Goal: Check status: Check status

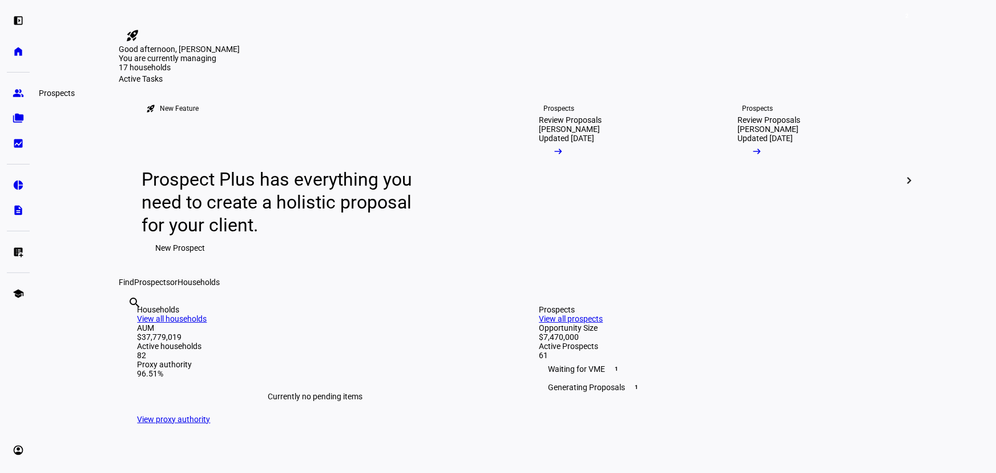
click at [17, 88] on eth-mat-symbol "group" at bounding box center [18, 92] width 11 height 11
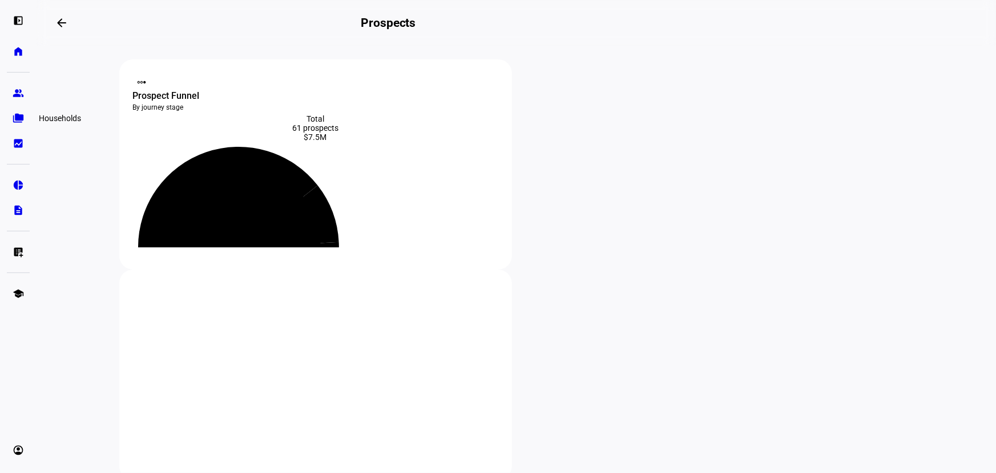
click at [11, 119] on link "folder_copy Households" at bounding box center [18, 118] width 23 height 23
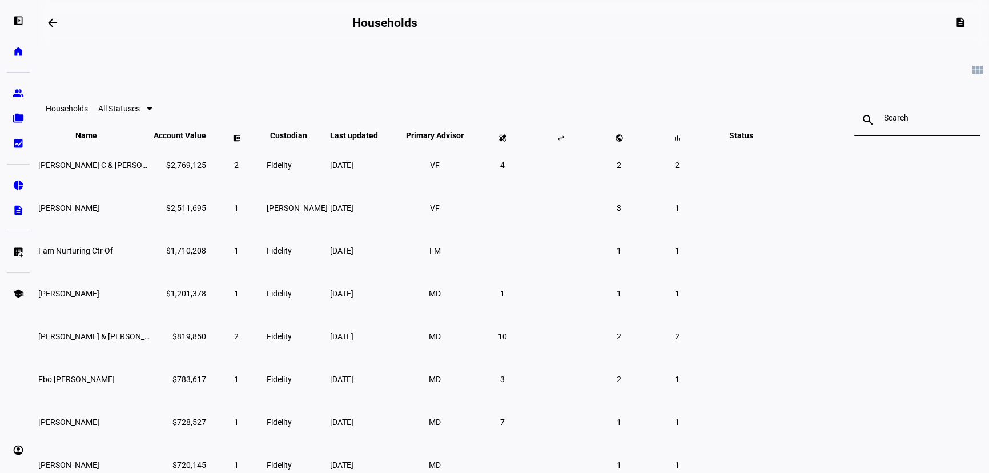
click at [884, 122] on input at bounding box center [917, 117] width 66 height 9
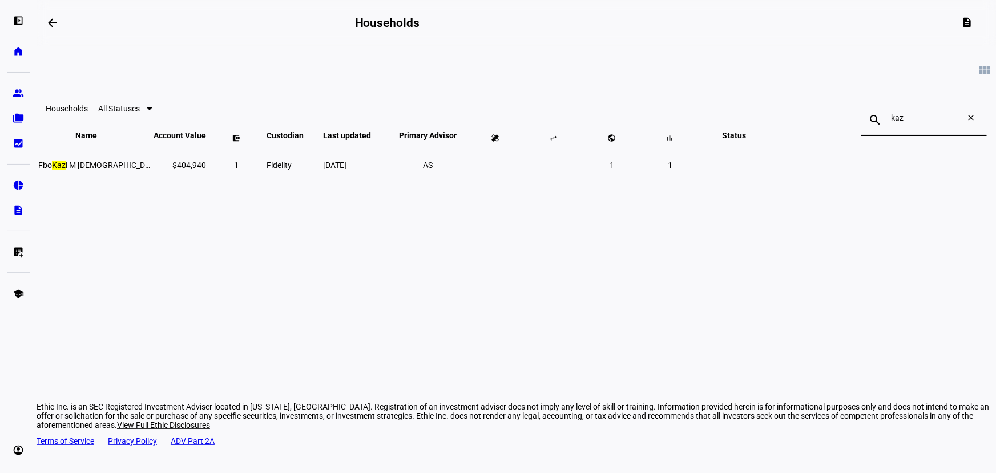
type input "kaz"
click at [347, 170] on span "[DATE]" at bounding box center [334, 164] width 23 height 9
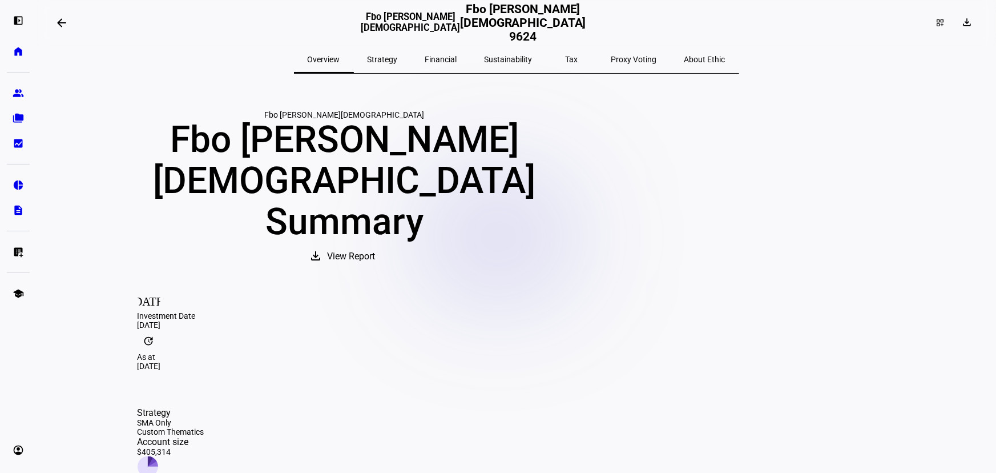
click at [398, 57] on span "Strategy" at bounding box center [383, 59] width 30 height 8
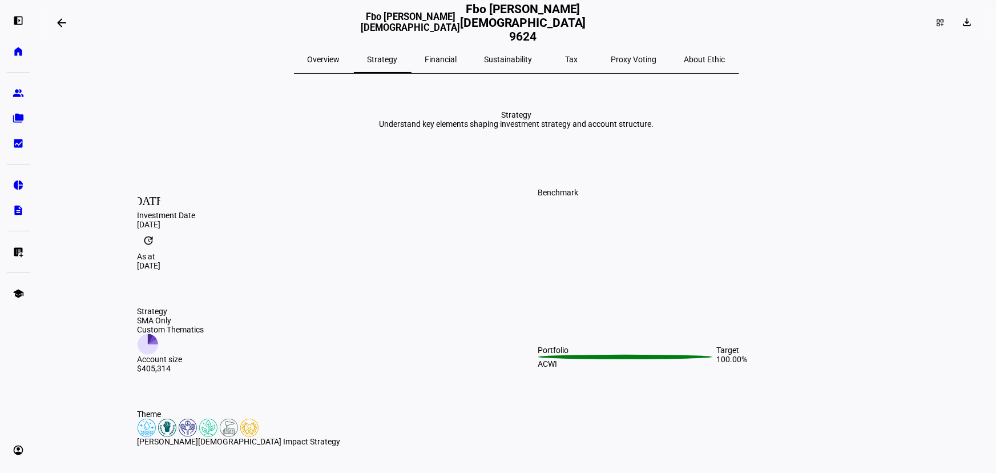
click at [453, 60] on span "Financial" at bounding box center [441, 59] width 32 height 8
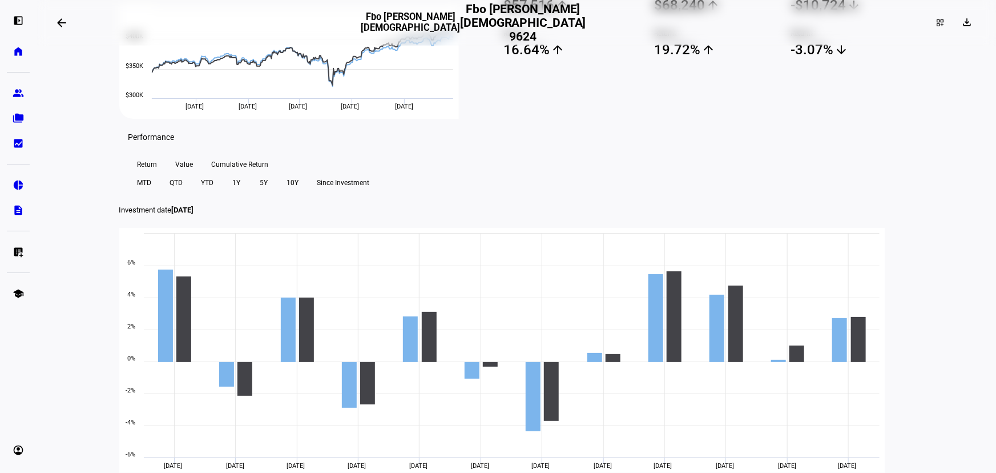
scroll to position [155, 0]
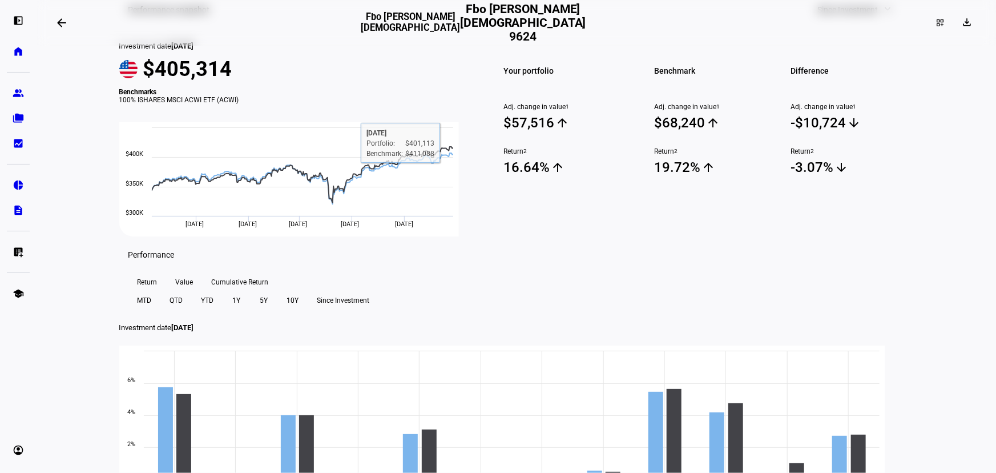
click at [861, 21] on span "Since Investment" at bounding box center [848, 9] width 61 height 23
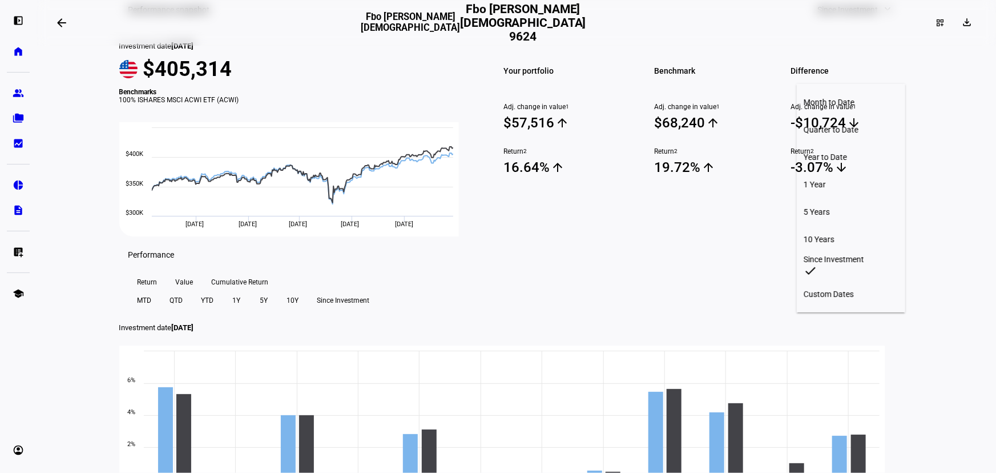
click at [860, 152] on div "Year to Date" at bounding box center [851, 156] width 95 height 9
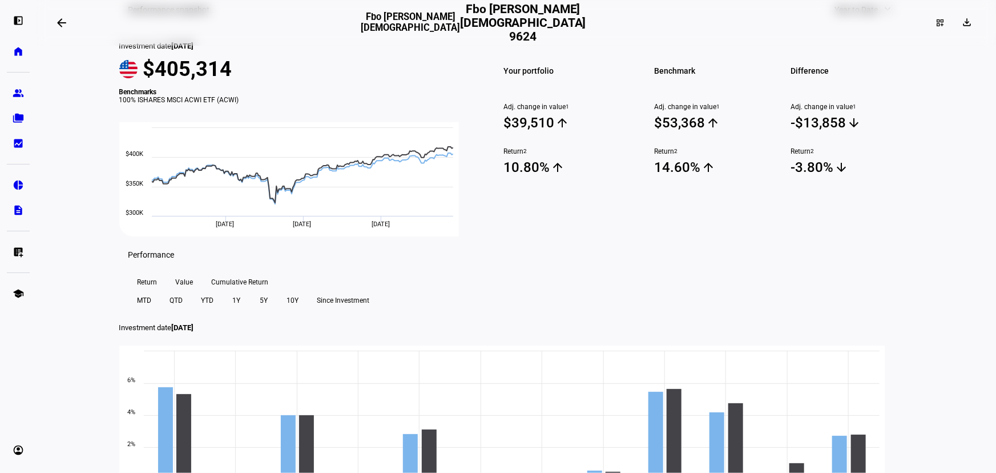
click at [883, 21] on span at bounding box center [864, 9] width 81 height 23
click at [873, 125] on div "Quarter to Date" at bounding box center [869, 129] width 95 height 9
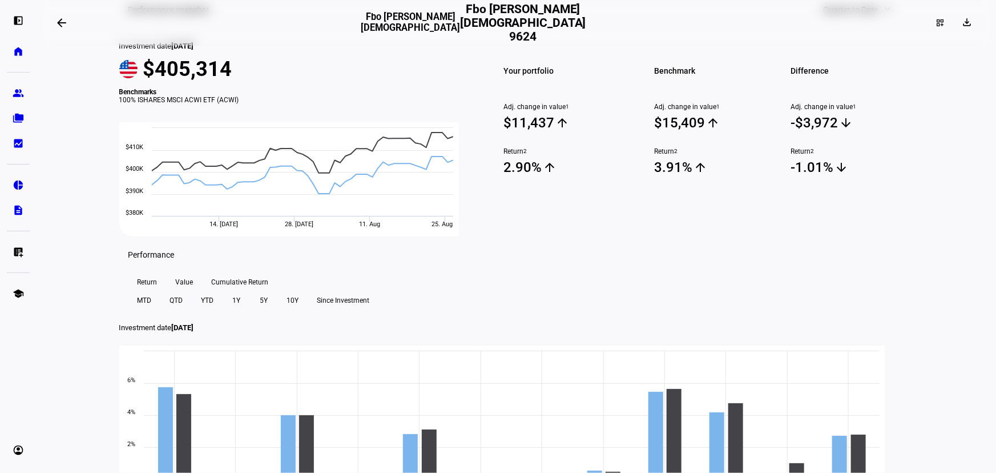
click at [875, 21] on span at bounding box center [858, 9] width 92 height 23
click at [857, 143] on button "Year to Date" at bounding box center [858, 156] width 108 height 27
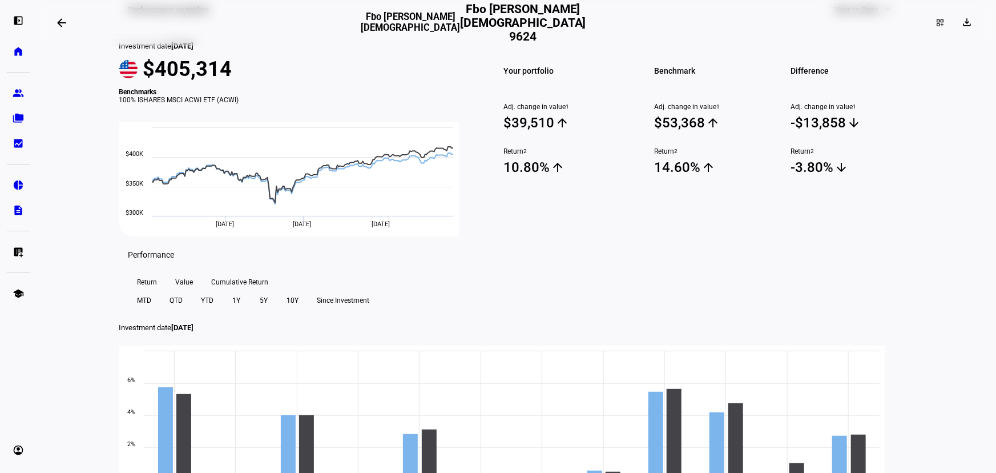
click at [851, 21] on span "Year to Date" at bounding box center [856, 9] width 43 height 23
click at [730, 55] on div at bounding box center [498, 236] width 996 height 473
